Goal: Find specific fact: Find specific fact

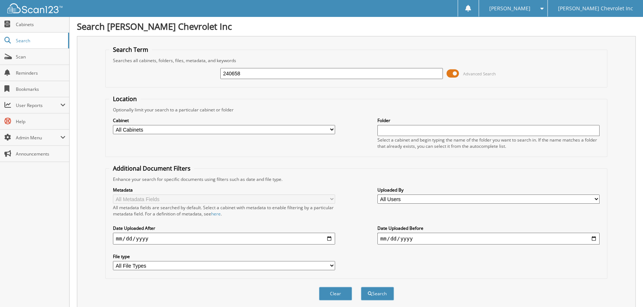
type input "240658"
click at [361, 287] on button "Search" at bounding box center [377, 294] width 33 height 14
click at [452, 70] on span at bounding box center [453, 73] width 13 height 11
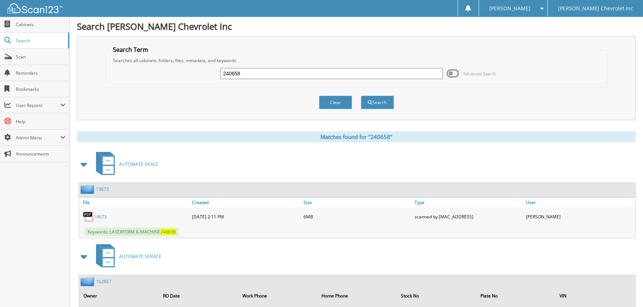
click at [100, 217] on link "19673" at bounding box center [100, 217] width 13 height 6
